Goal: Information Seeking & Learning: Learn about a topic

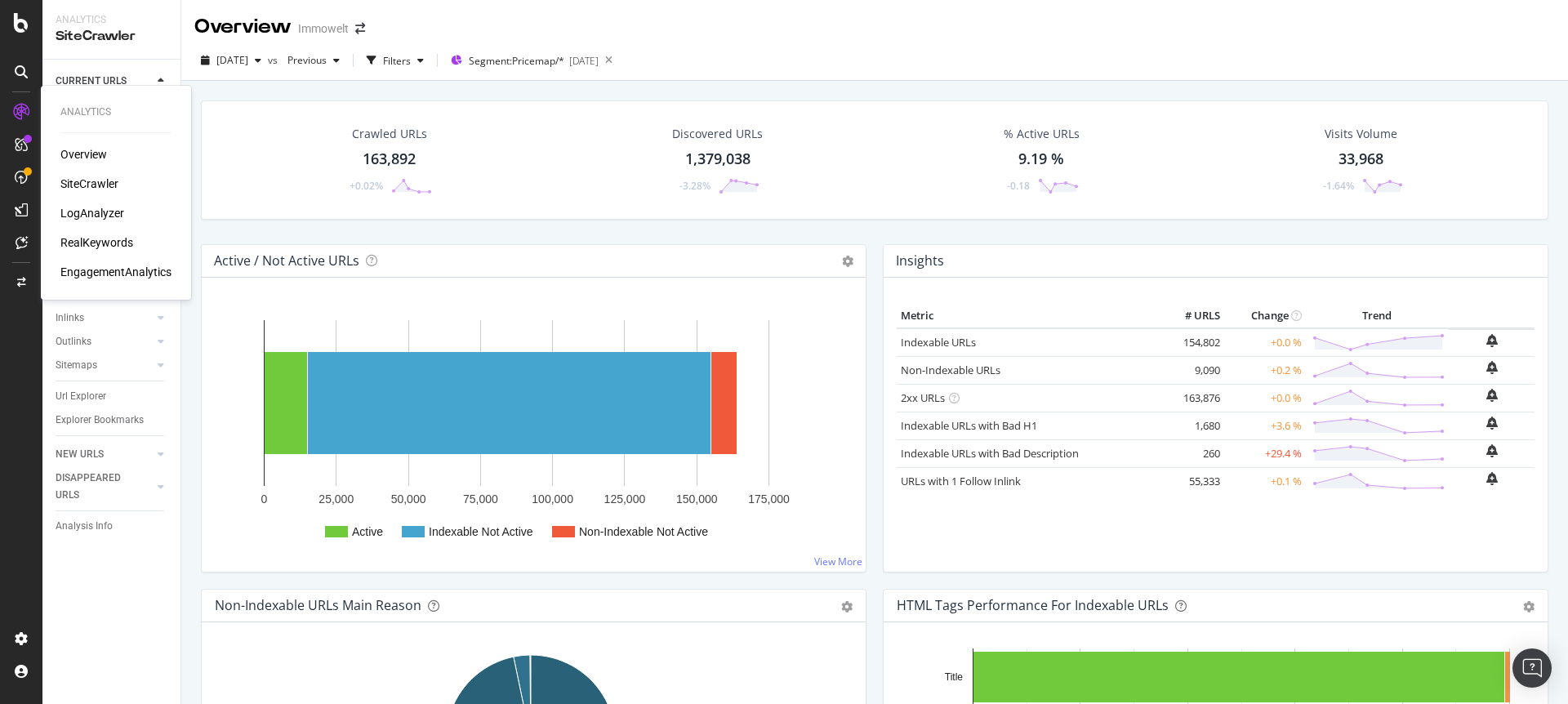
click at [88, 216] on div "LogAnalyzer" at bounding box center [93, 213] width 64 height 16
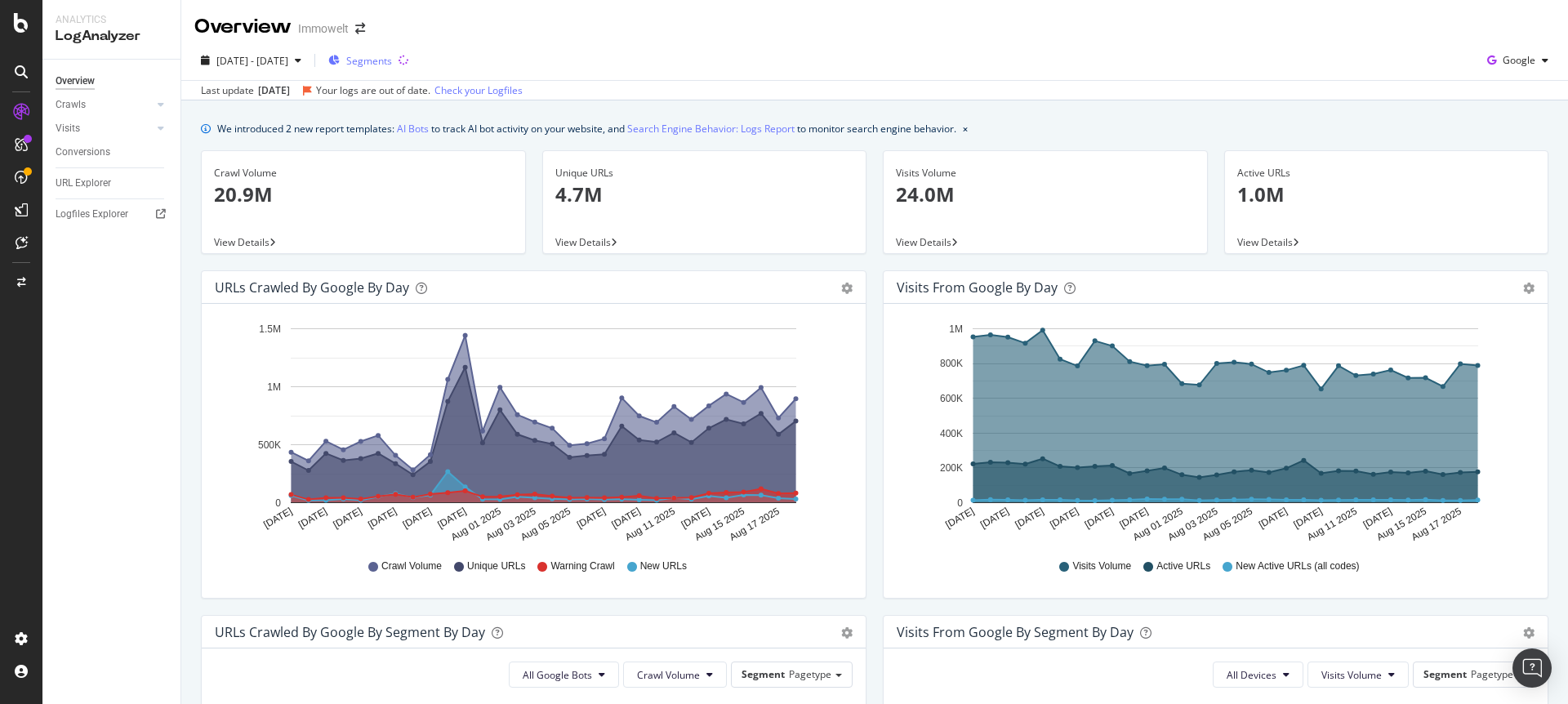
click at [392, 62] on span "Segments" at bounding box center [368, 61] width 45 height 14
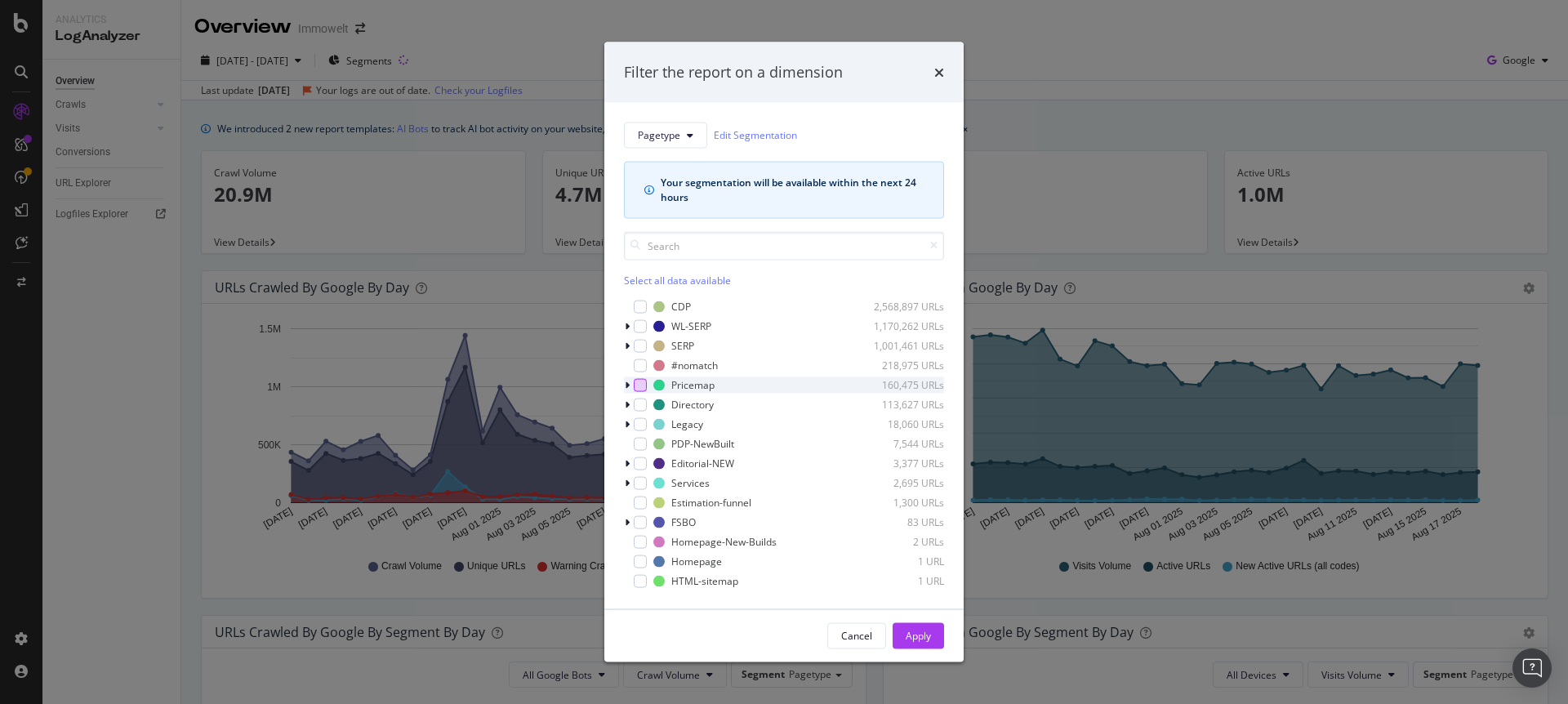
click at [643, 388] on div "modal" at bounding box center [641, 385] width 13 height 14
click at [922, 639] on div "Apply" at bounding box center [918, 636] width 25 height 14
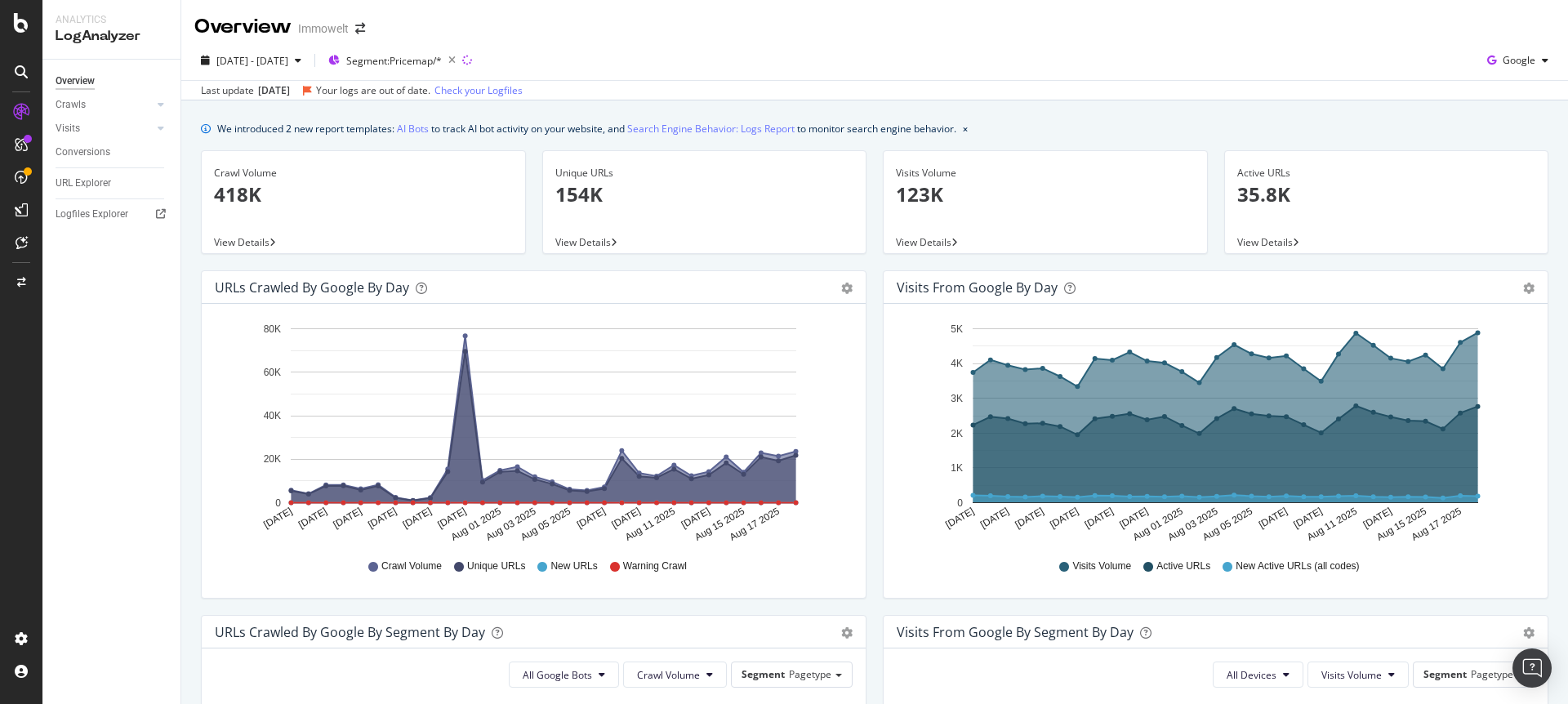
drag, startPoint x: 896, startPoint y: 34, endPoint x: 907, endPoint y: 34, distance: 11.0
click at [896, 34] on div "Overview Immowelt" at bounding box center [874, 20] width 1387 height 41
drag, startPoint x: 949, startPoint y: 35, endPoint x: 961, endPoint y: 36, distance: 12.0
click at [950, 35] on div "Overview Immowelt" at bounding box center [874, 20] width 1387 height 41
click at [1008, 41] on div "[DATE] - [DATE] Segment: Pricemap/* Google Last update [DATE] Your logs are out…" at bounding box center [874, 70] width 1387 height 60
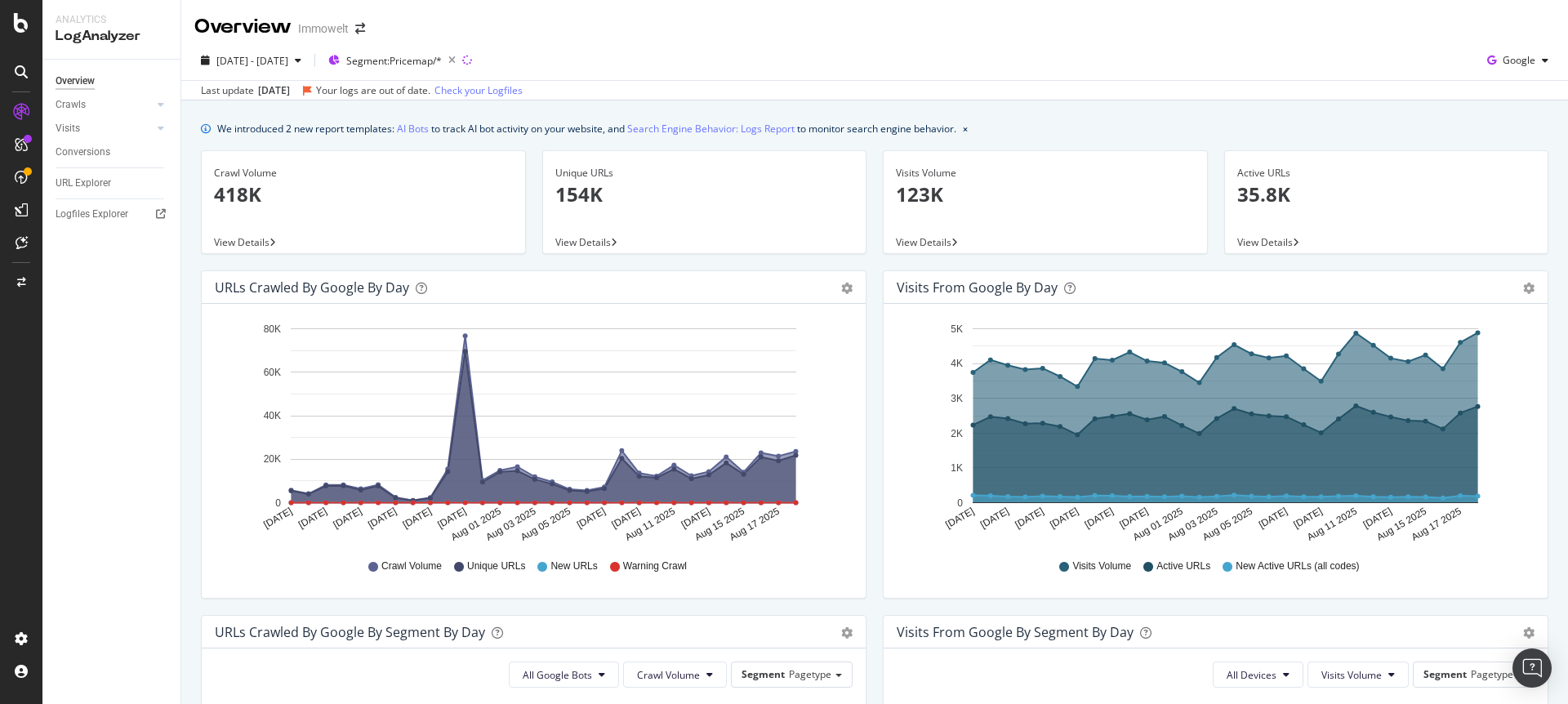
drag, startPoint x: 1036, startPoint y: 43, endPoint x: 1059, endPoint y: 44, distance: 23.0
click at [1037, 43] on div "[DATE] - [DATE] Segment: Pricemap/* Google Last update [DATE] Your logs are out…" at bounding box center [874, 70] width 1387 height 60
click at [1062, 44] on div "[DATE] - [DATE] Segment: Pricemap/* Google Last update [DATE] Your logs are out…" at bounding box center [874, 70] width 1387 height 60
click at [1057, 48] on div "[DATE] - [DATE] Segment: Pricemap/* Google" at bounding box center [874, 64] width 1387 height 33
click at [105, 180] on div "SiteCrawler" at bounding box center [90, 183] width 58 height 16
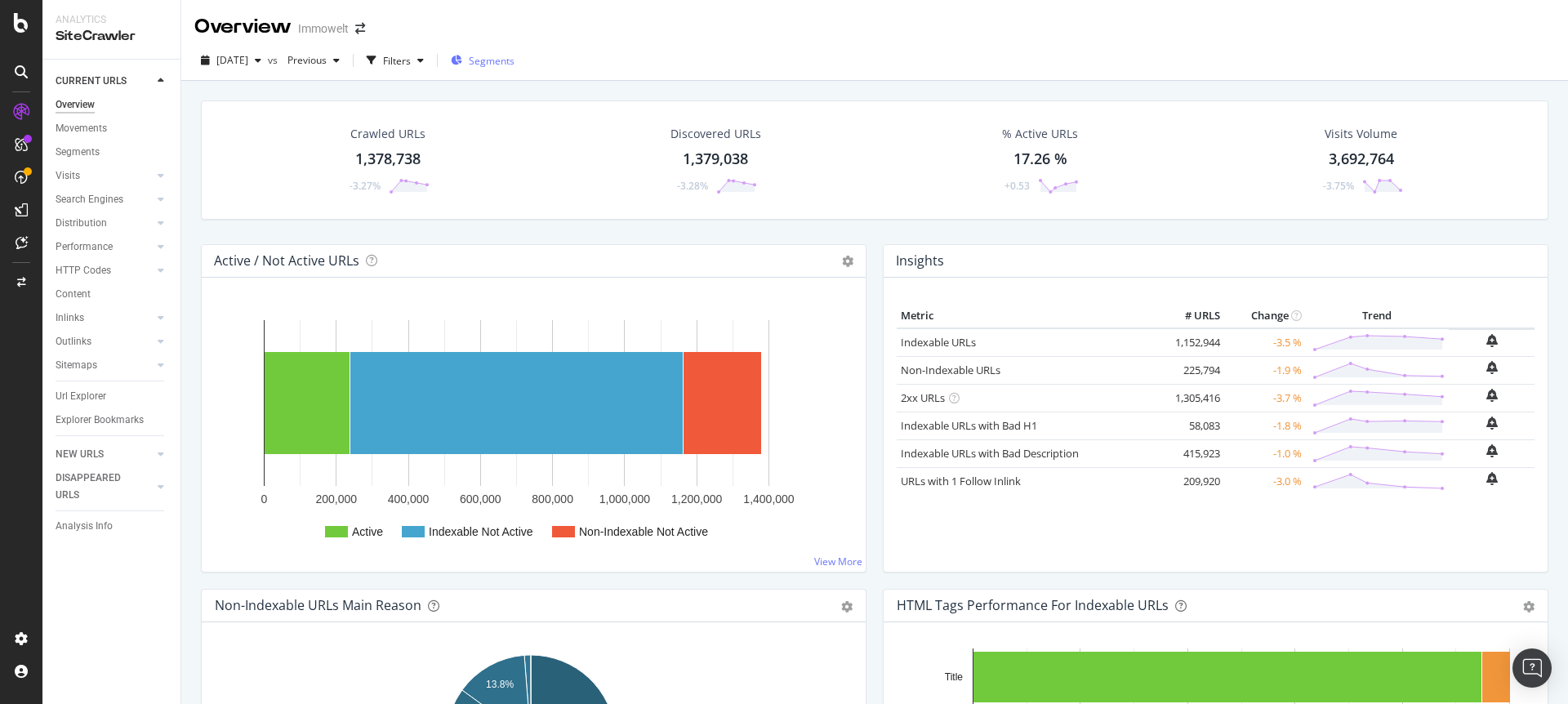
click at [515, 62] on span "Segments" at bounding box center [491, 61] width 45 height 14
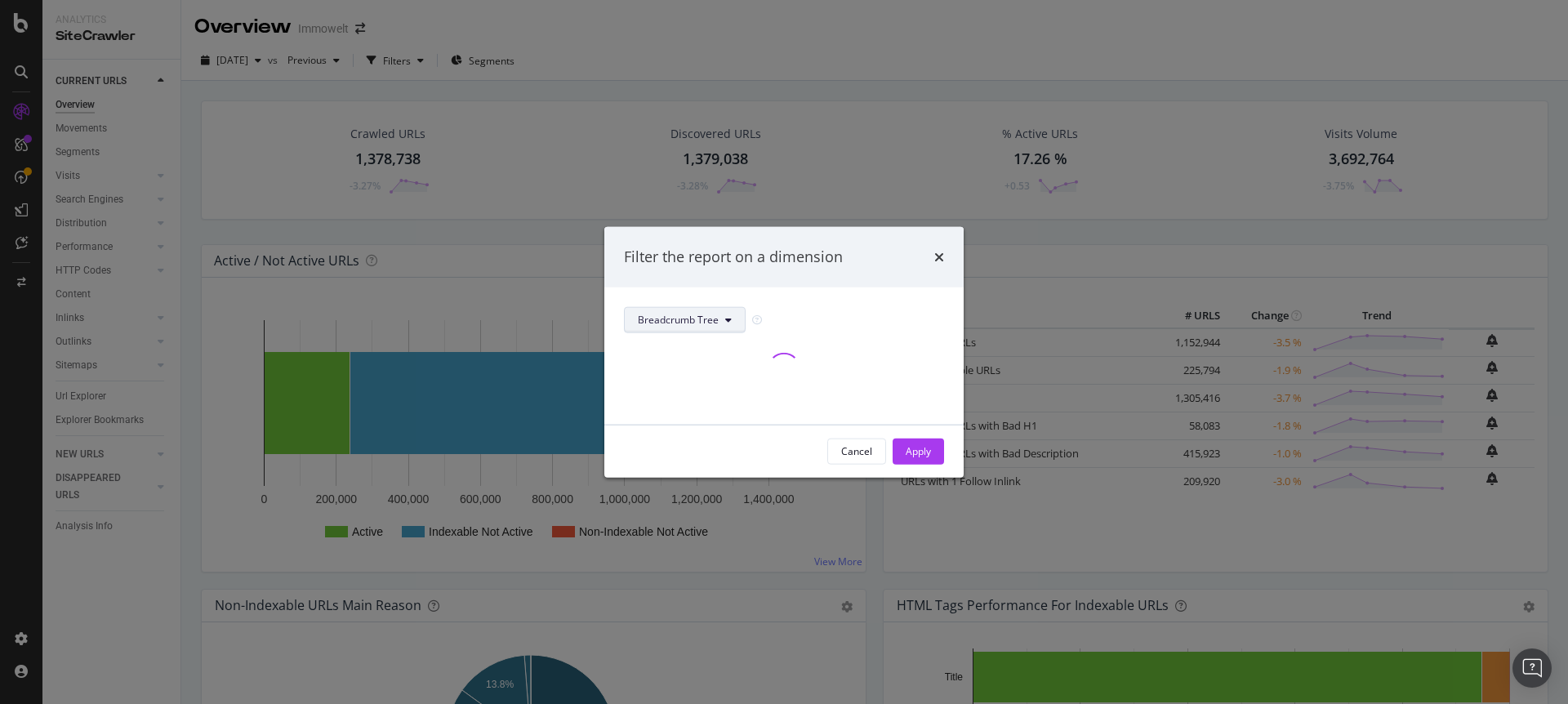
click at [700, 324] on span "Breadcrumb Tree" at bounding box center [678, 320] width 81 height 14
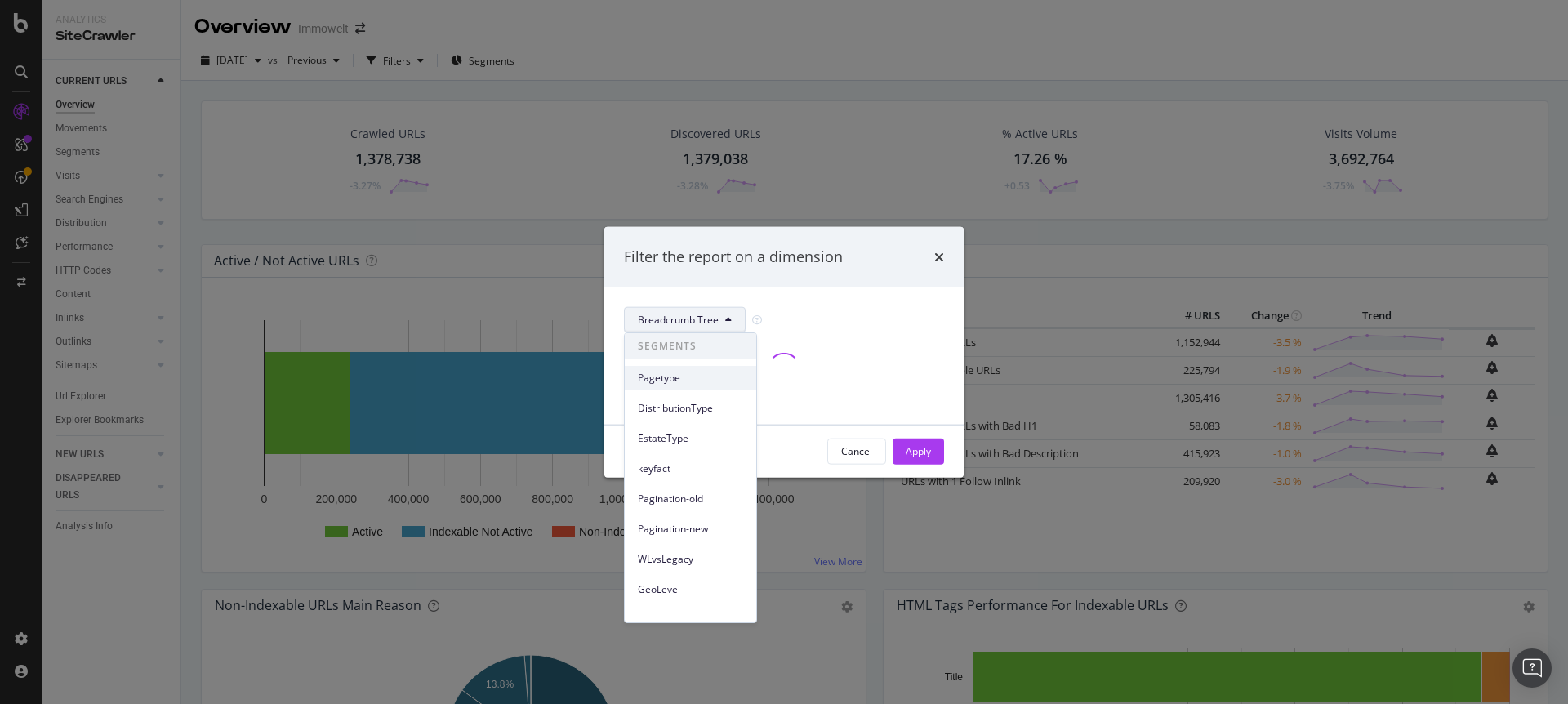
click at [686, 378] on span "Pagetype" at bounding box center [690, 378] width 105 height 14
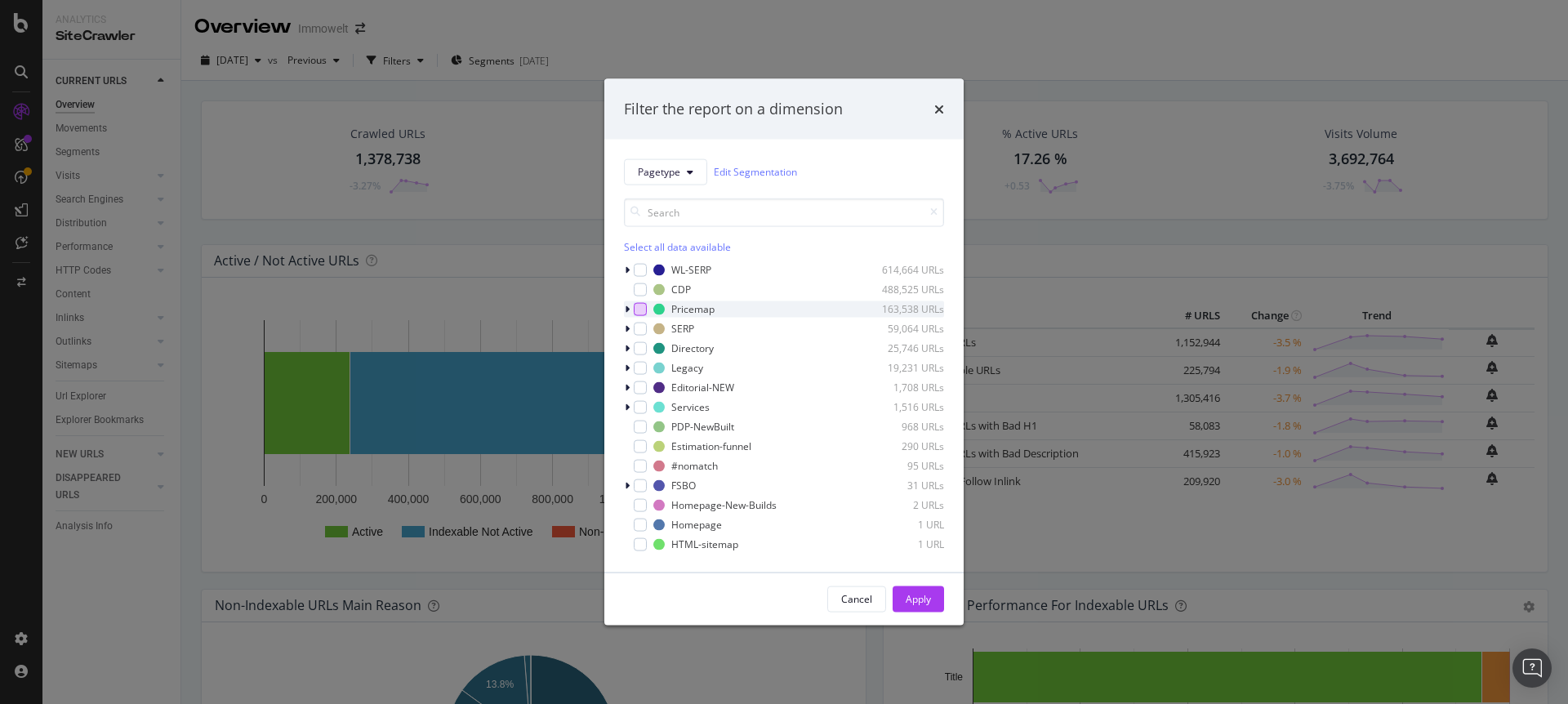
click at [639, 311] on div "modal" at bounding box center [641, 310] width 13 height 14
click at [936, 603] on button "Apply" at bounding box center [917, 599] width 51 height 26
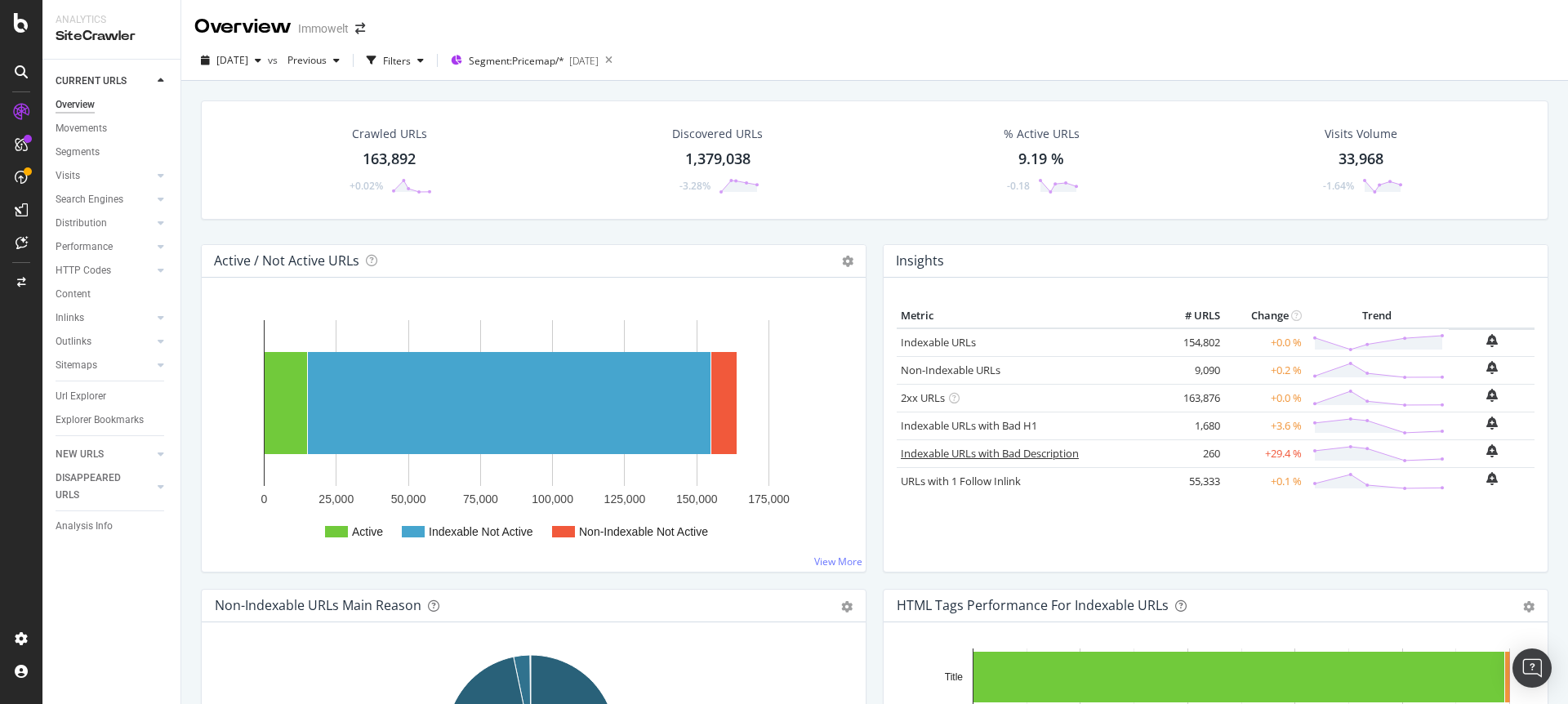
click at [1054, 454] on link "Indexable URLs with Bad Description" at bounding box center [990, 453] width 178 height 14
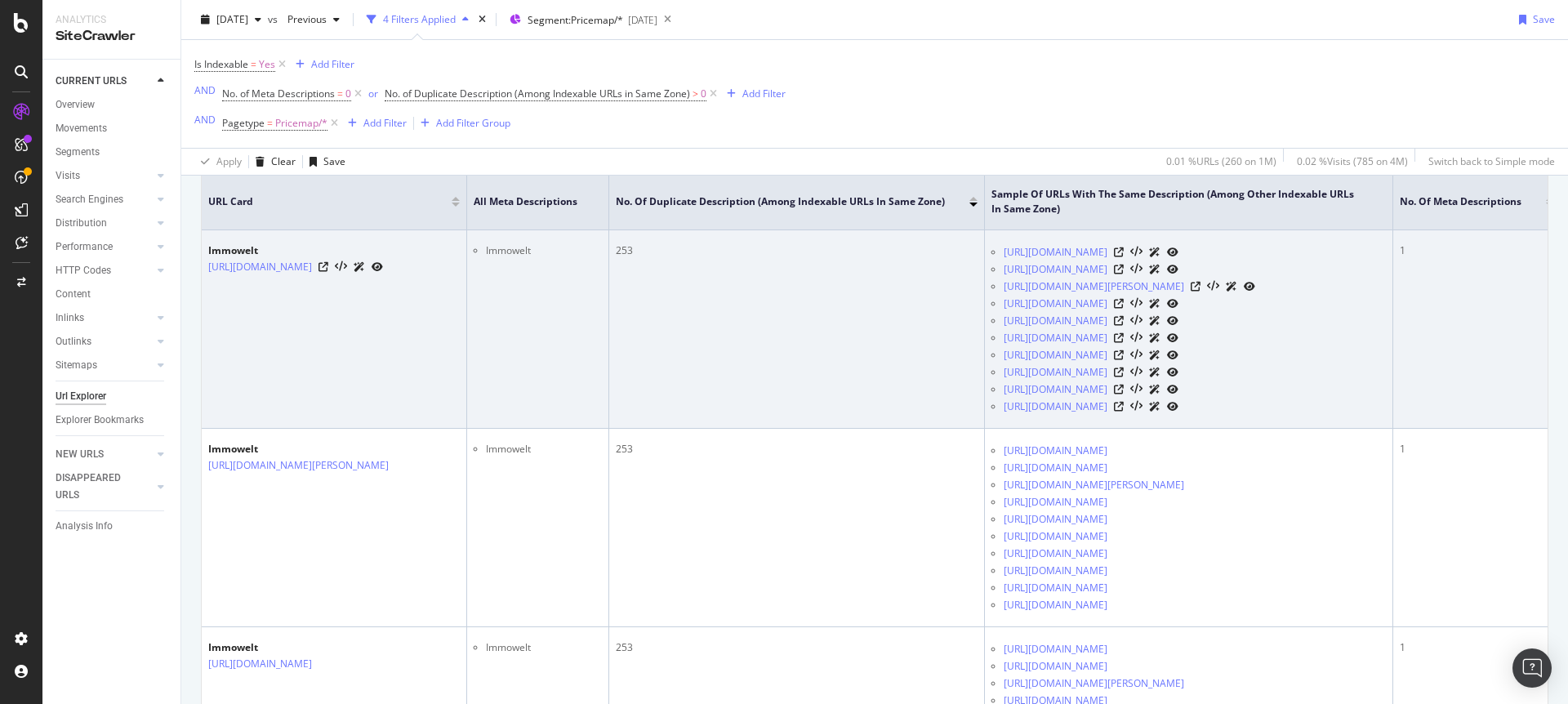
scroll to position [591, 0]
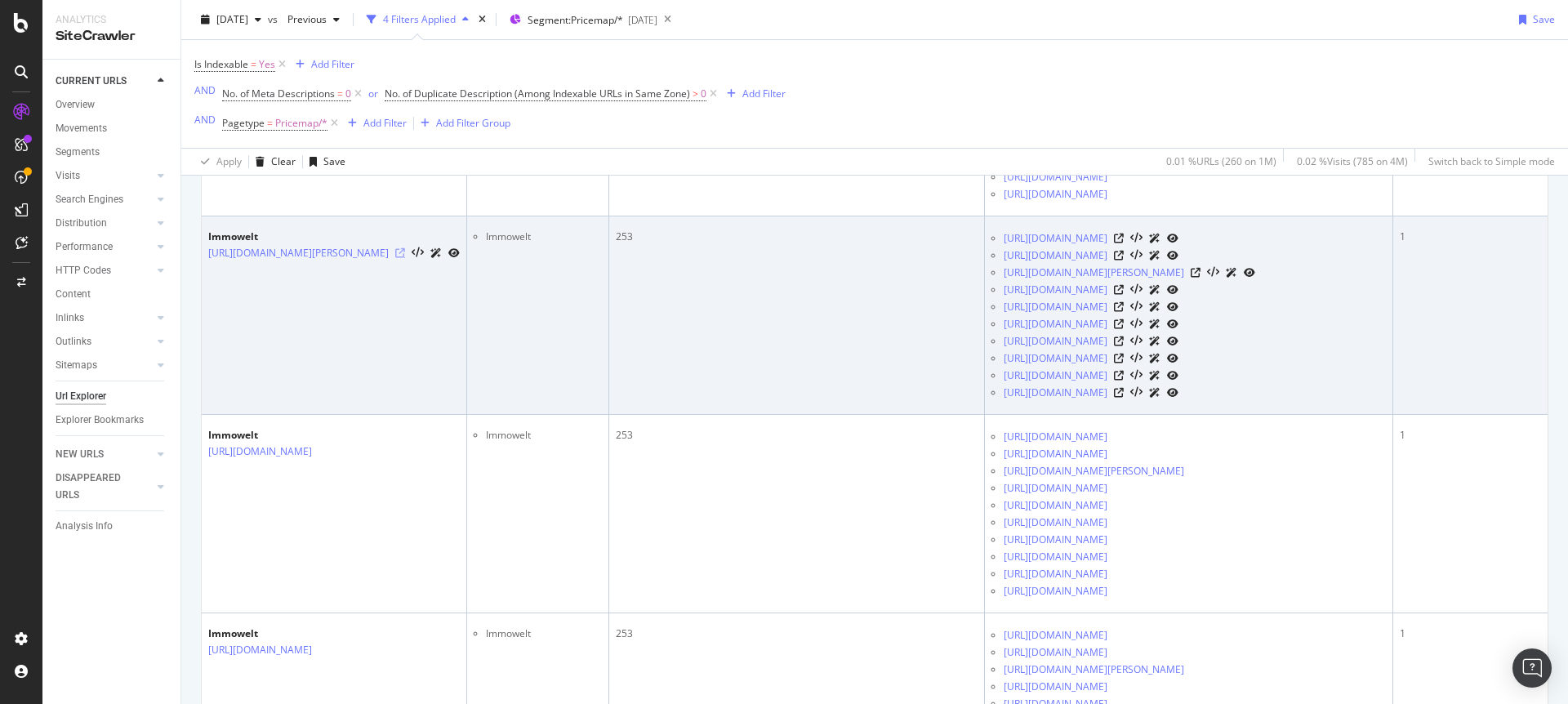
click at [405, 258] on icon at bounding box center [400, 254] width 10 height 10
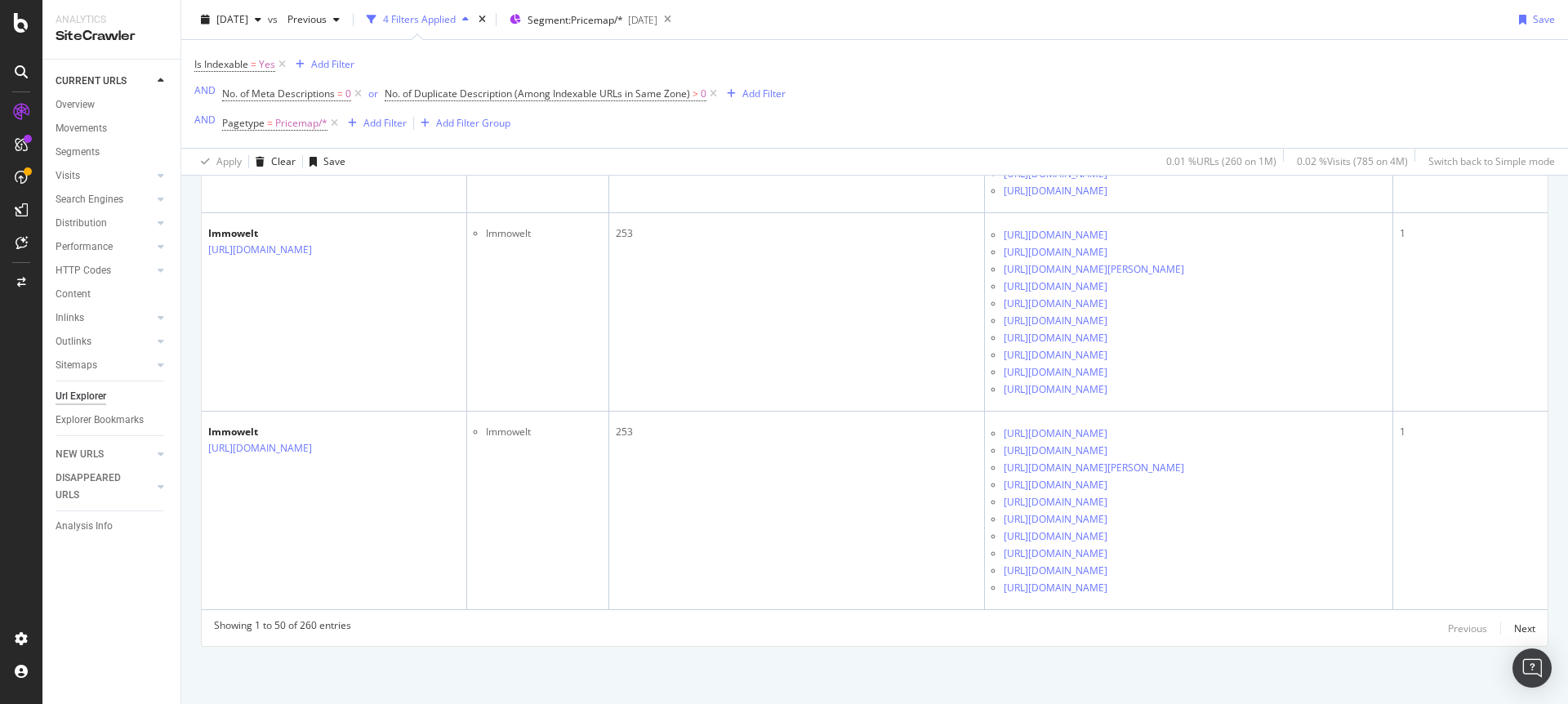
scroll to position [16925, 0]
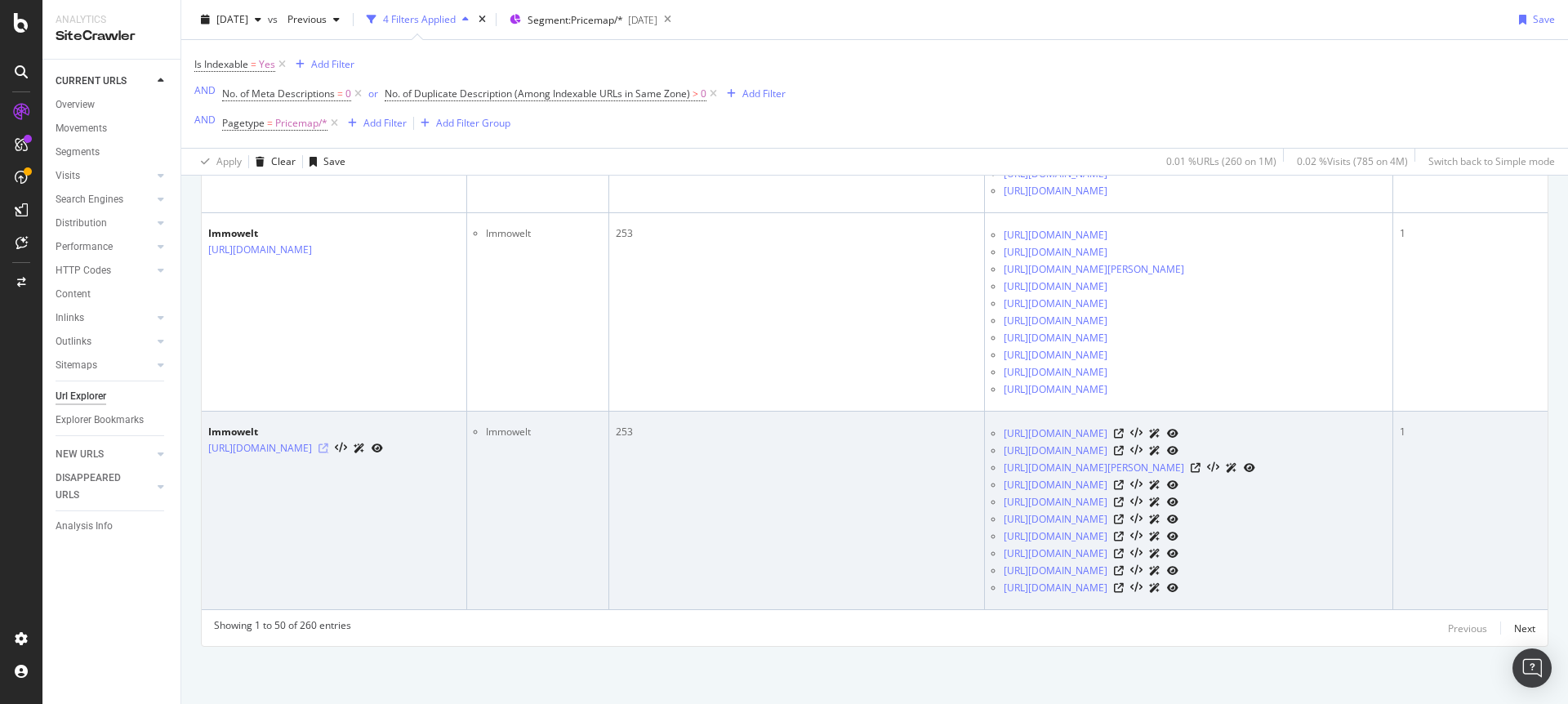
click at [329, 444] on icon at bounding box center [323, 448] width 10 height 10
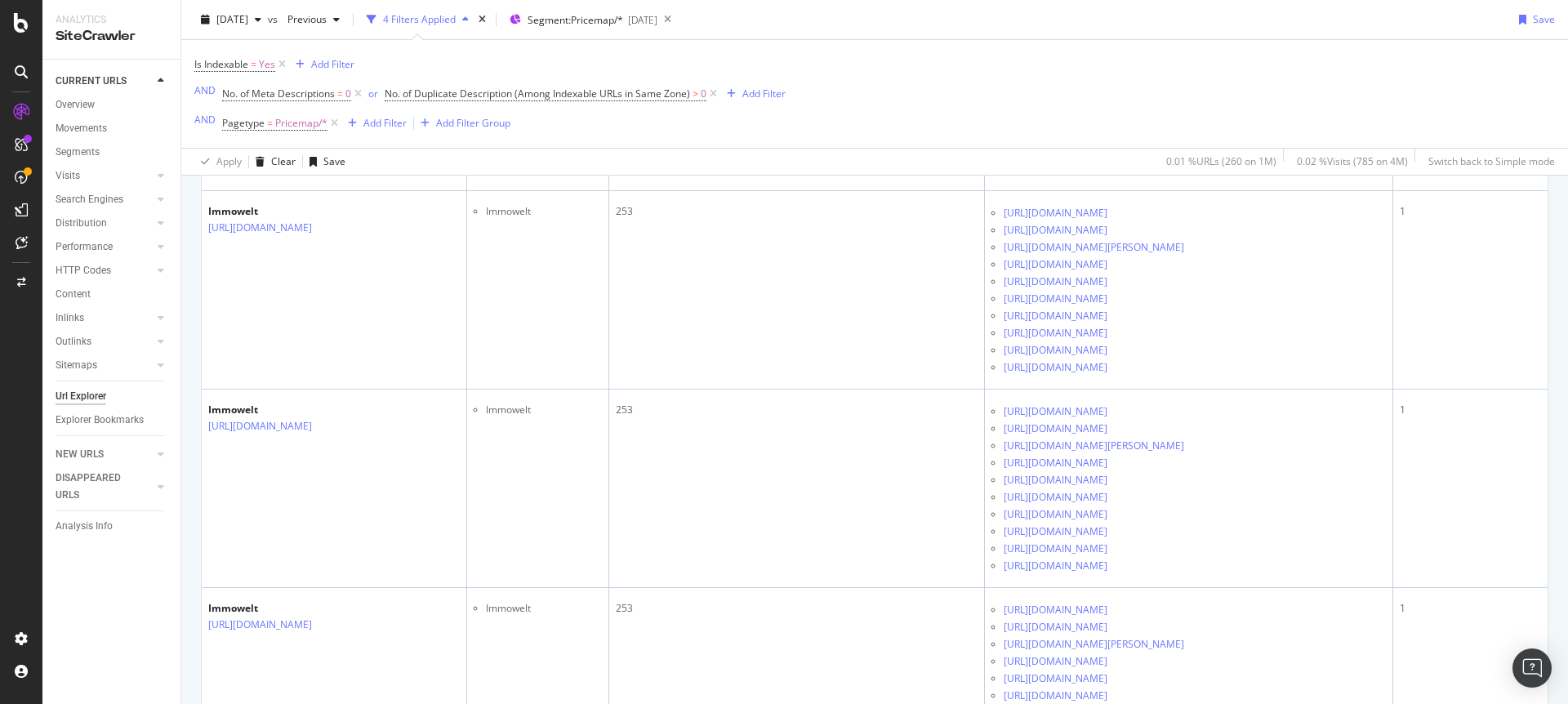
scroll to position [0, 0]
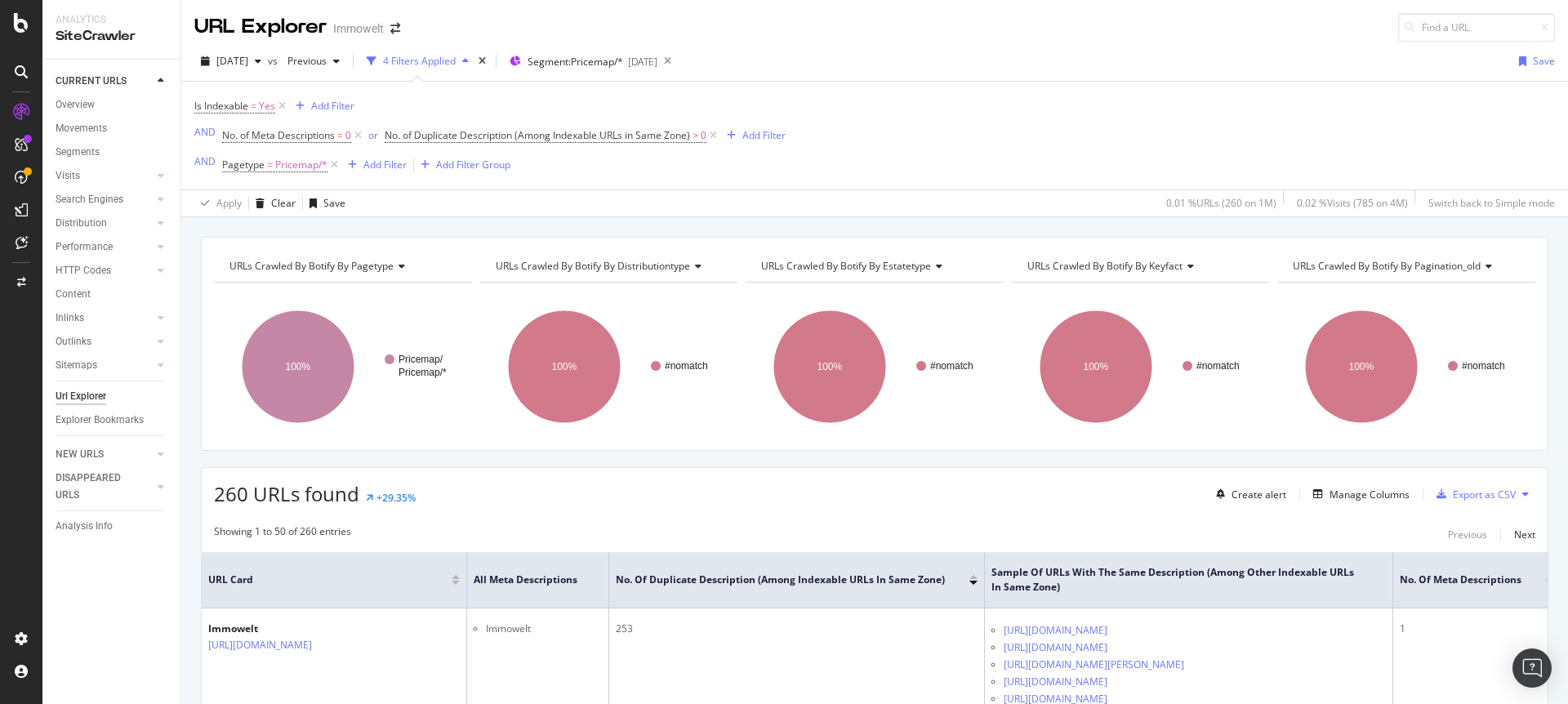
click at [1048, 149] on div "Is Indexable = Yes Add Filter AND No. of Meta Descriptions = 0 or No. of Duplic…" at bounding box center [875, 136] width 1361 height 108
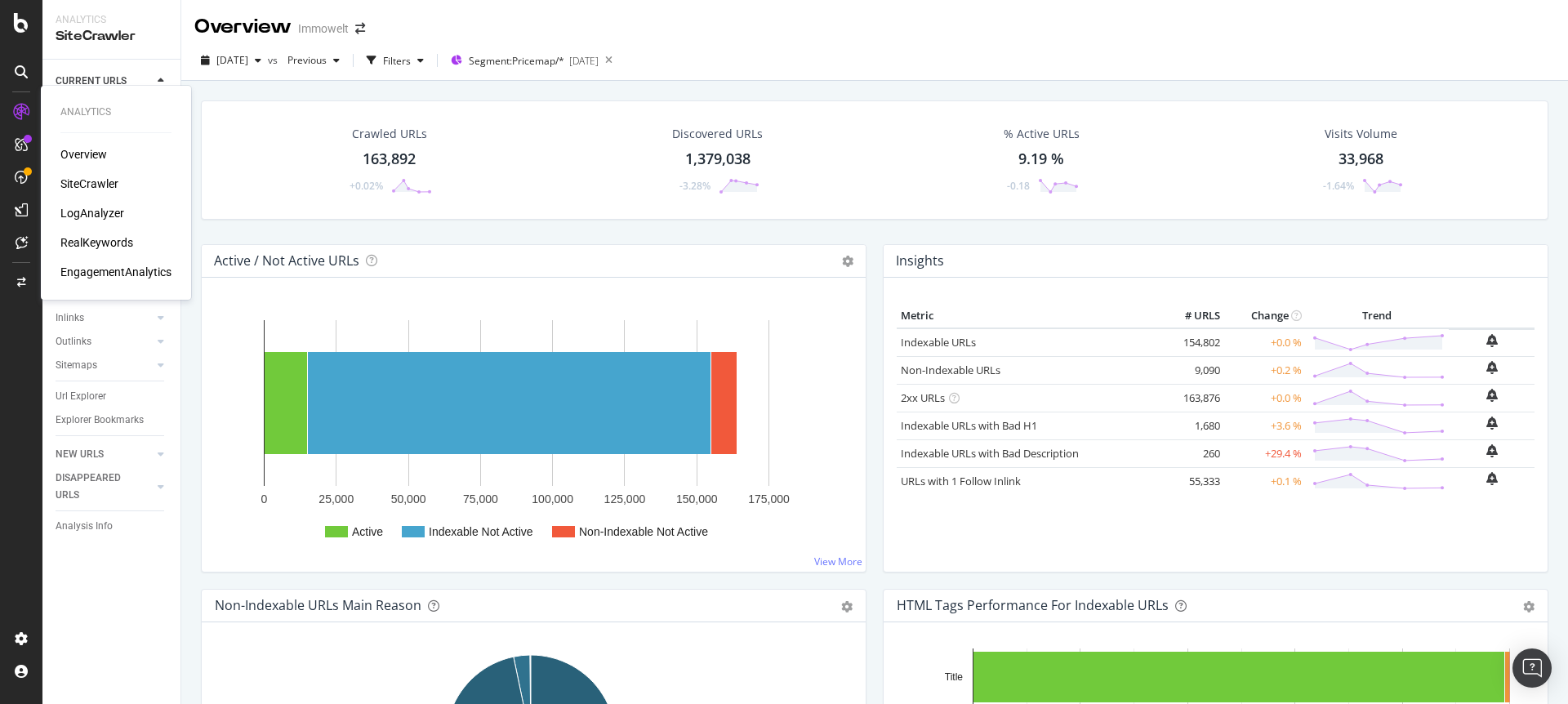
click at [89, 220] on div "LogAnalyzer" at bounding box center [93, 213] width 64 height 16
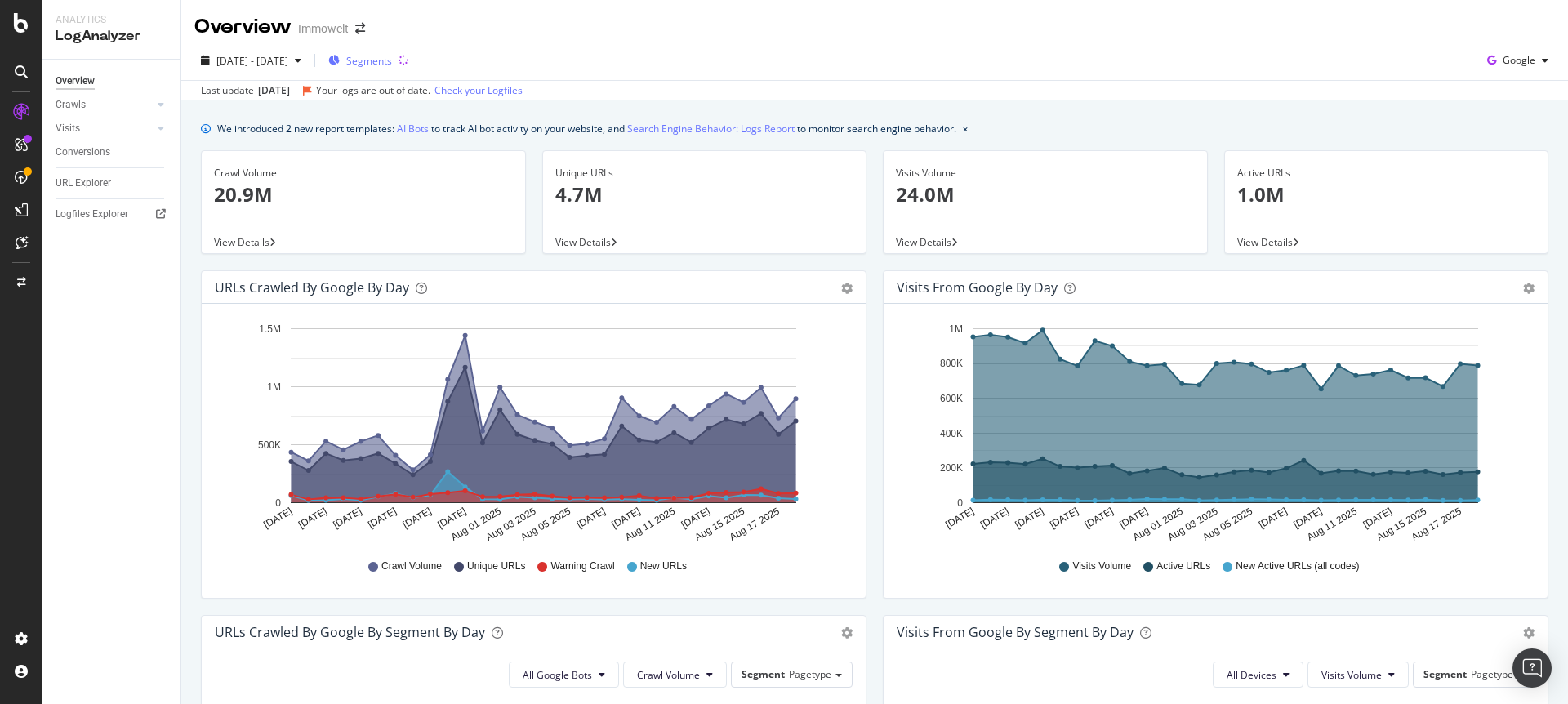
click at [392, 63] on span "Segments" at bounding box center [368, 61] width 45 height 14
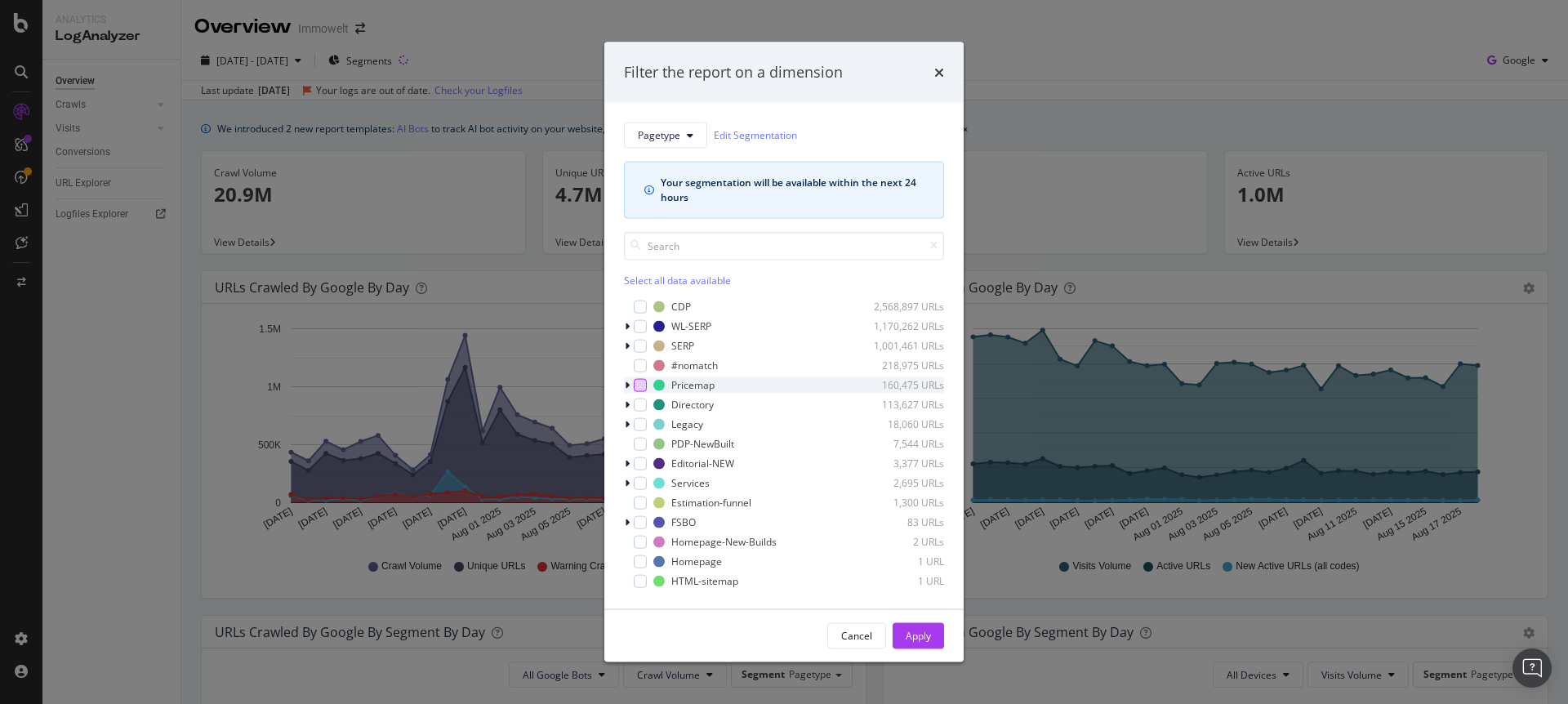
click at [636, 383] on div "modal" at bounding box center [641, 385] width 13 height 14
click at [932, 642] on button "Apply" at bounding box center [917, 636] width 51 height 26
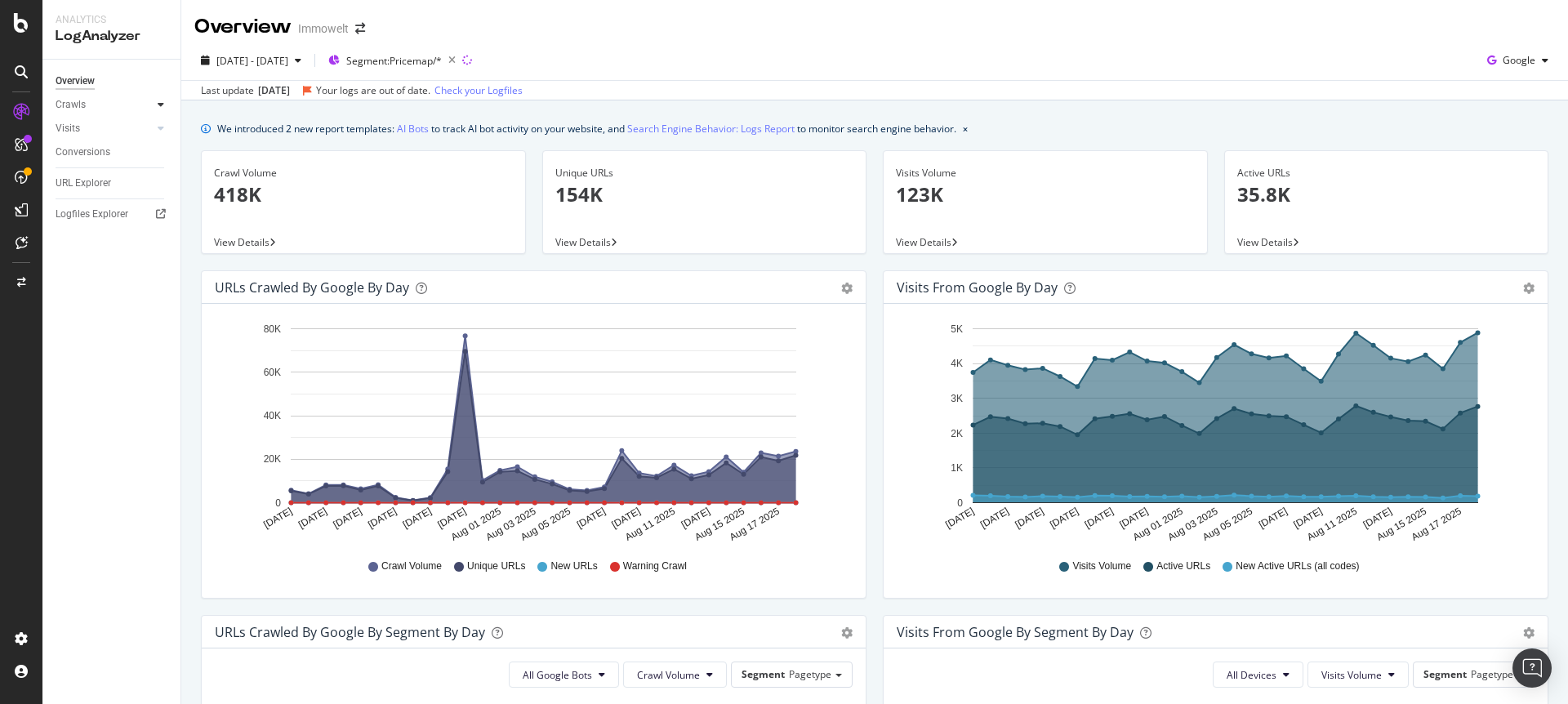
click at [163, 105] on icon at bounding box center [161, 104] width 7 height 10
click at [93, 197] on div "HTTP Codes" at bounding box center [91, 193] width 56 height 17
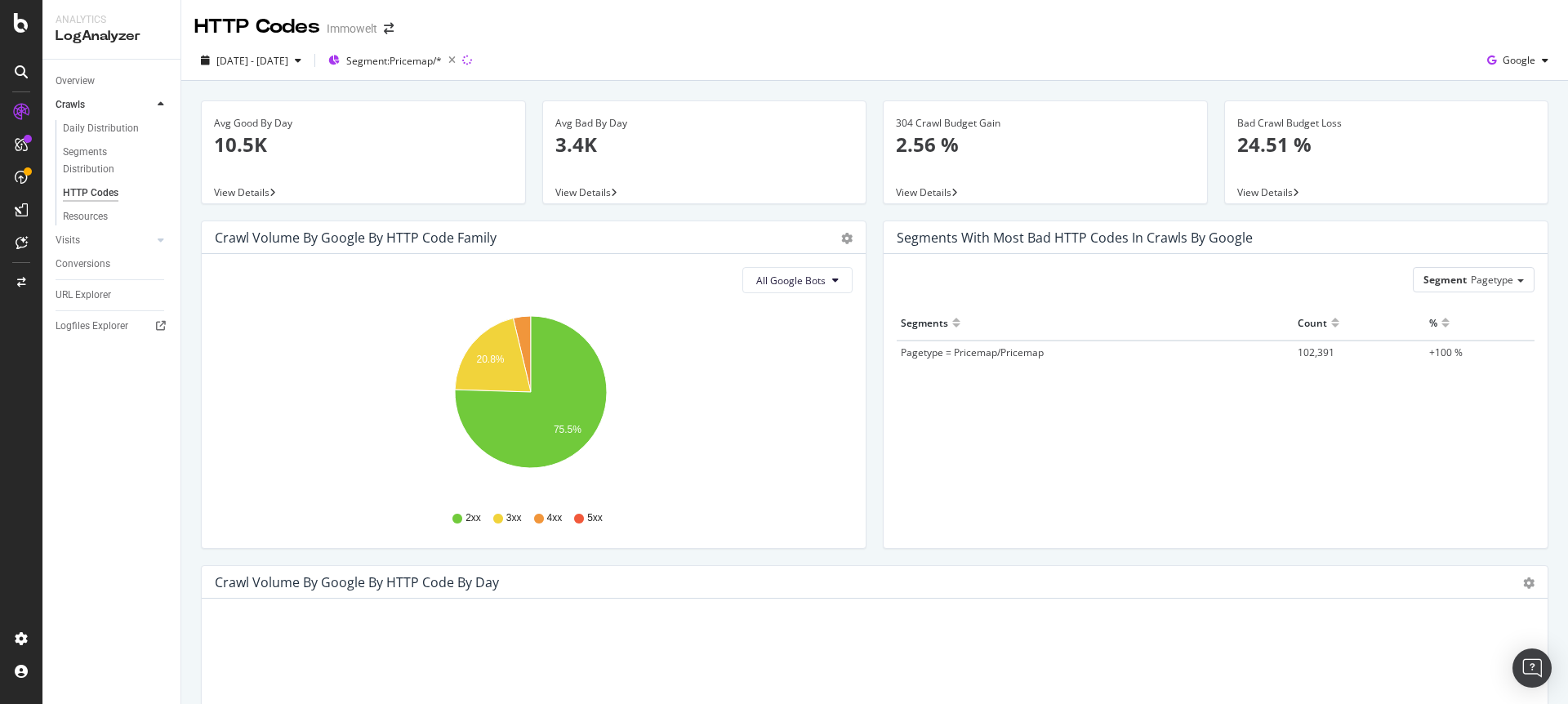
click at [1035, 38] on div "HTTP Codes Immowelt" at bounding box center [874, 20] width 1387 height 41
click at [24, 28] on icon at bounding box center [20, 23] width 14 height 19
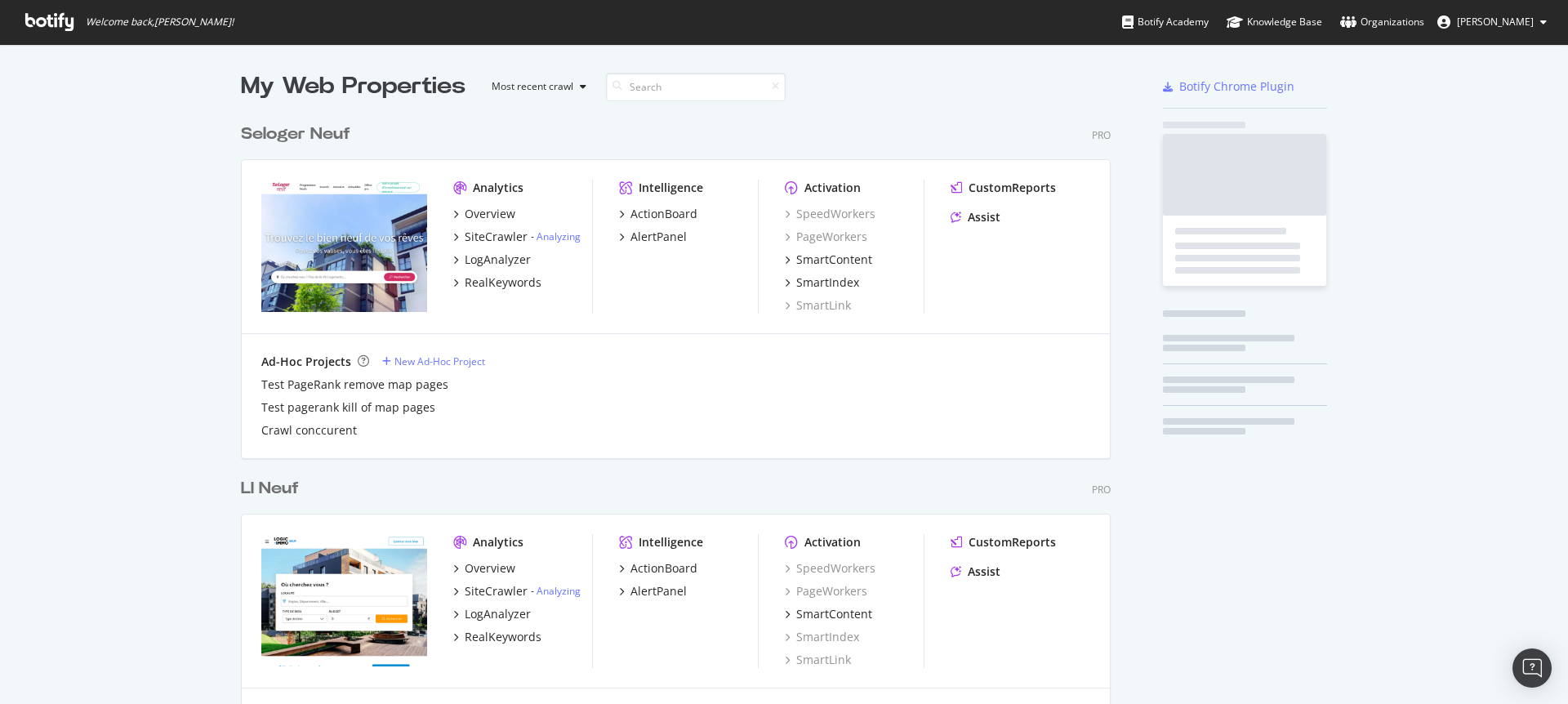
scroll to position [692, 1543]
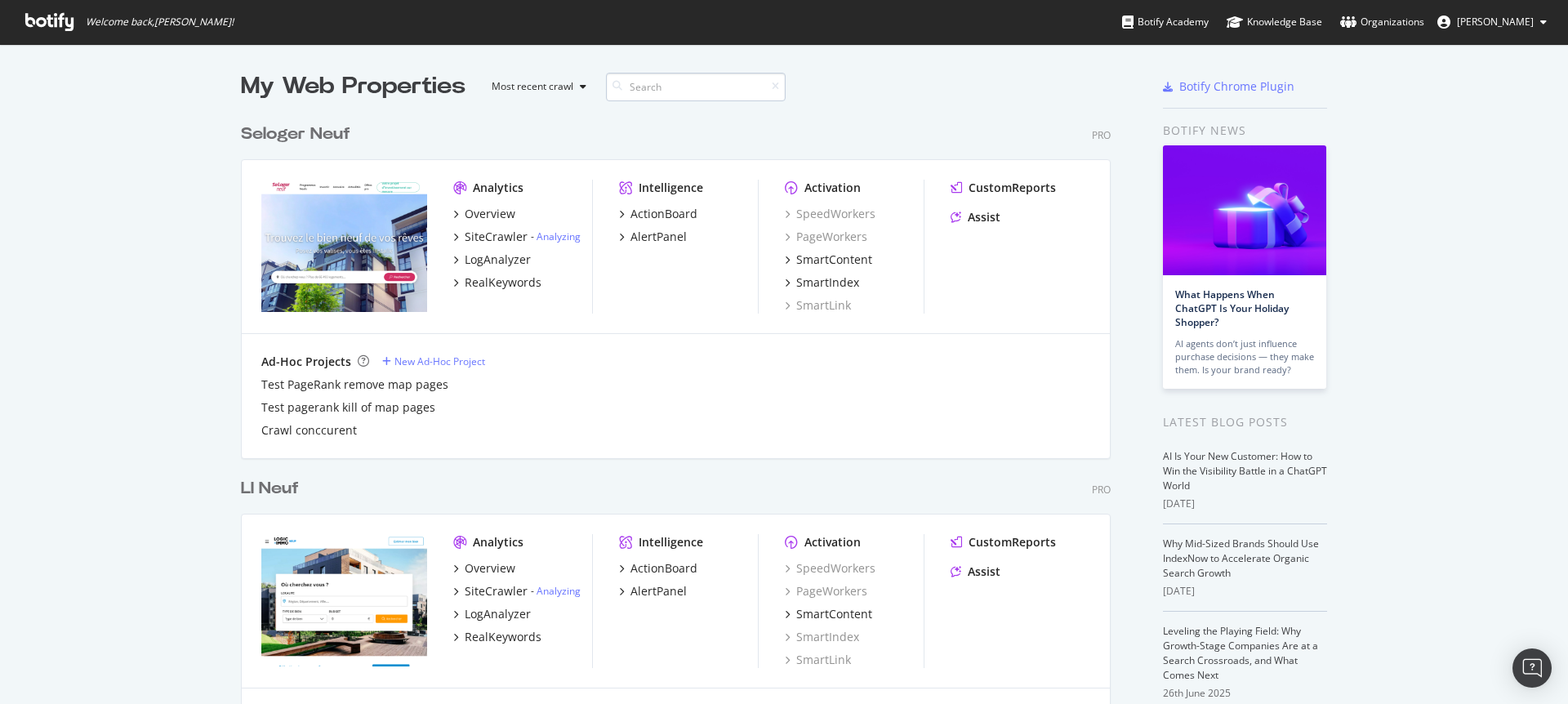
click at [662, 93] on input at bounding box center [696, 87] width 179 height 29
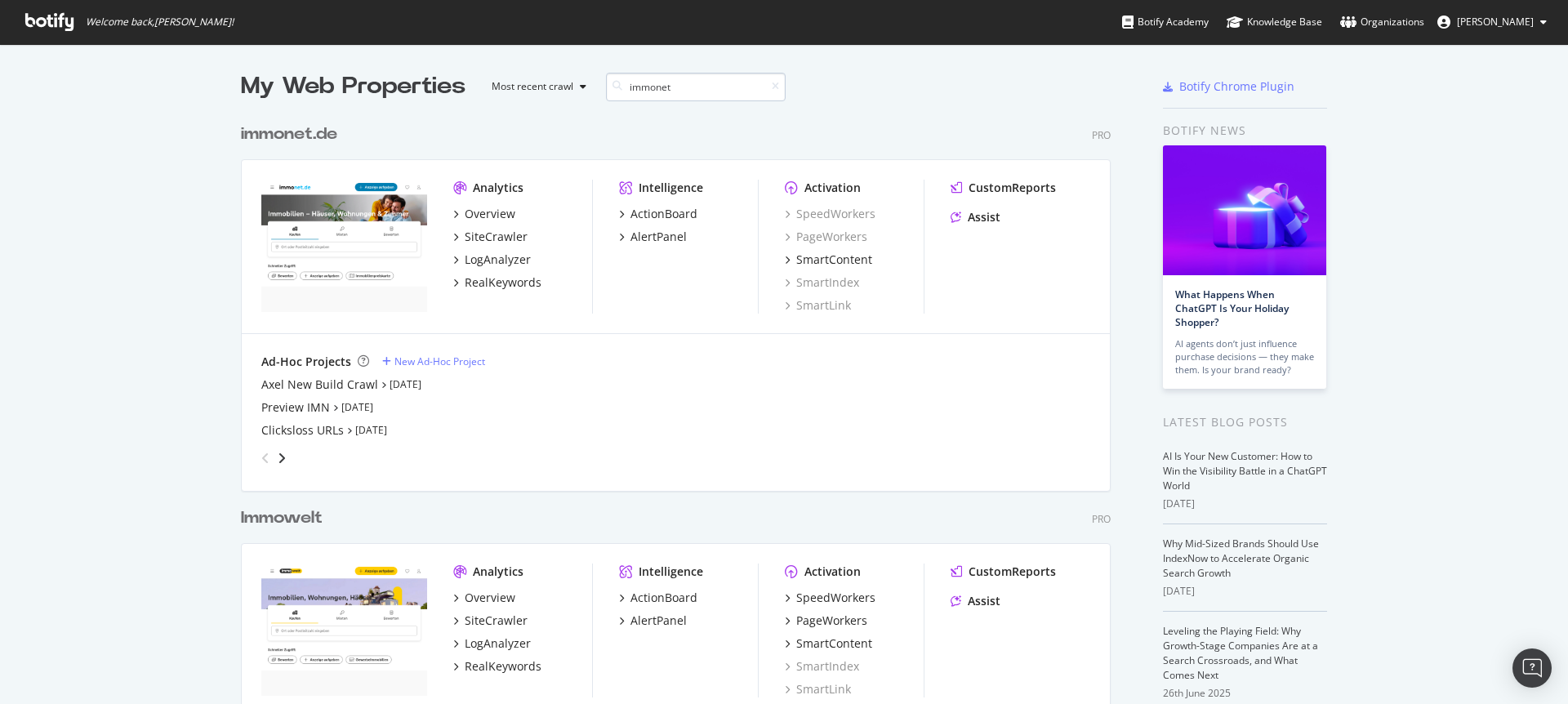
scroll to position [756, 870]
type input "immonet"
click at [479, 238] on div "SiteCrawler" at bounding box center [495, 236] width 63 height 16
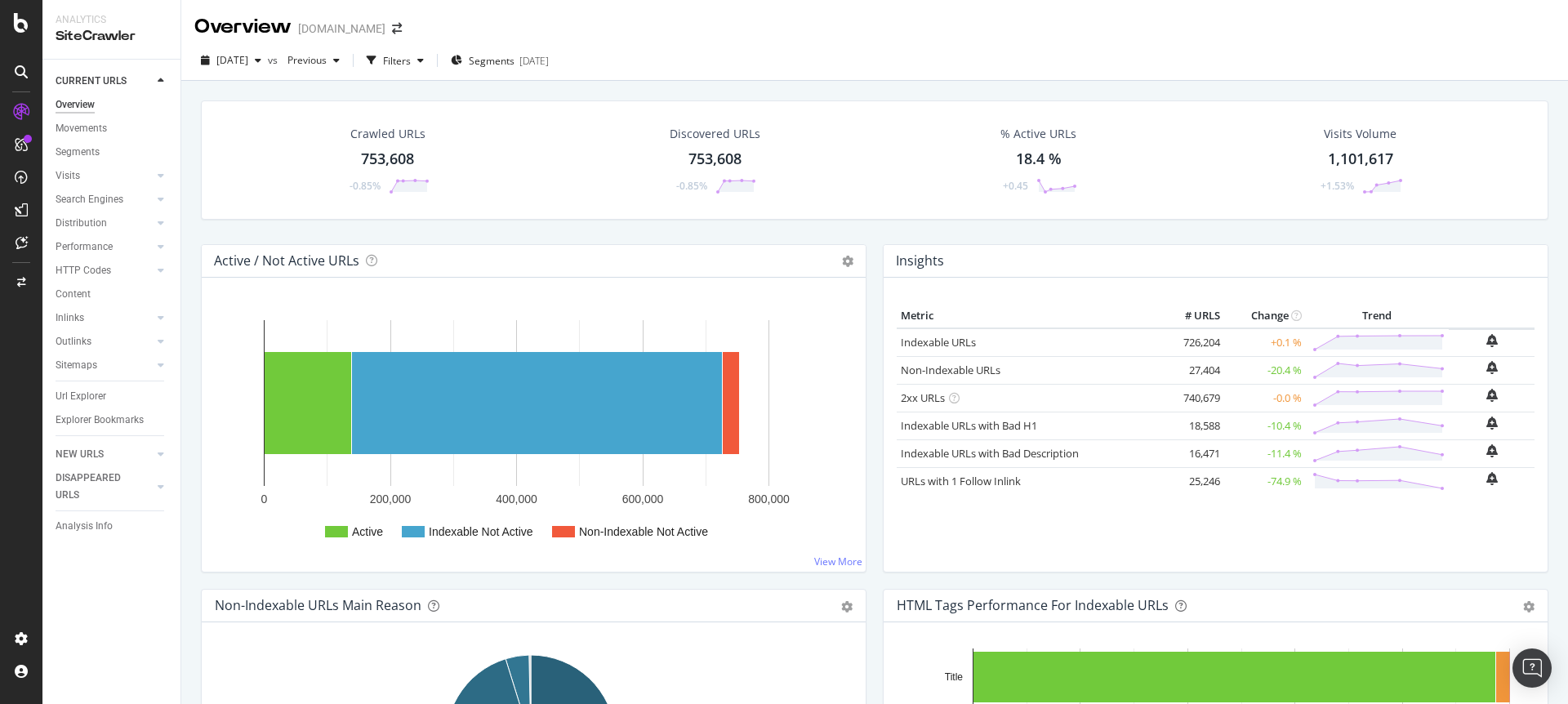
click at [712, 55] on div "[DATE] vs Previous Filters Segments [DATE]" at bounding box center [874, 64] width 1387 height 33
click at [548, 62] on div "[DATE]" at bounding box center [534, 61] width 30 height 14
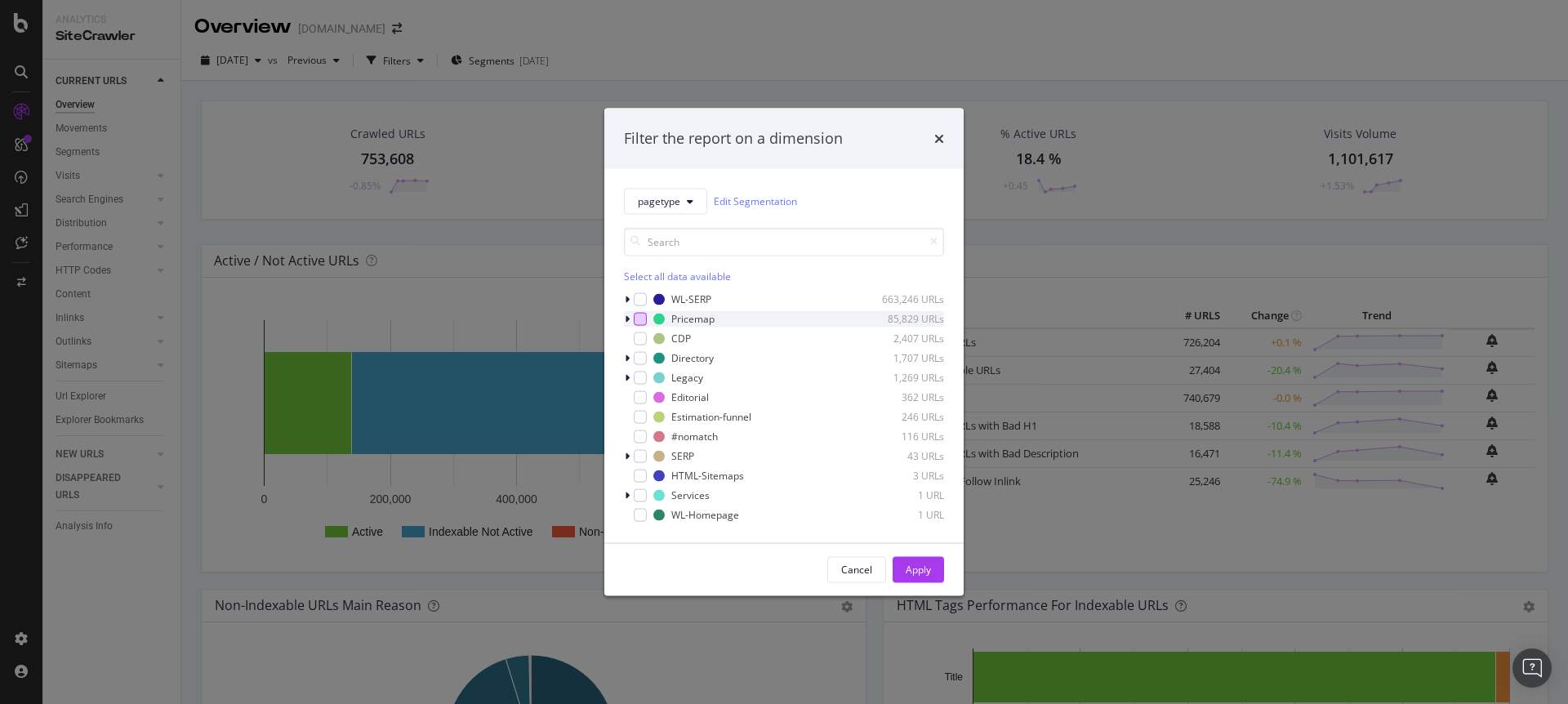
click at [640, 323] on div "modal" at bounding box center [641, 319] width 13 height 14
click at [934, 574] on button "Apply" at bounding box center [917, 569] width 51 height 26
